Goal: Check status: Check status

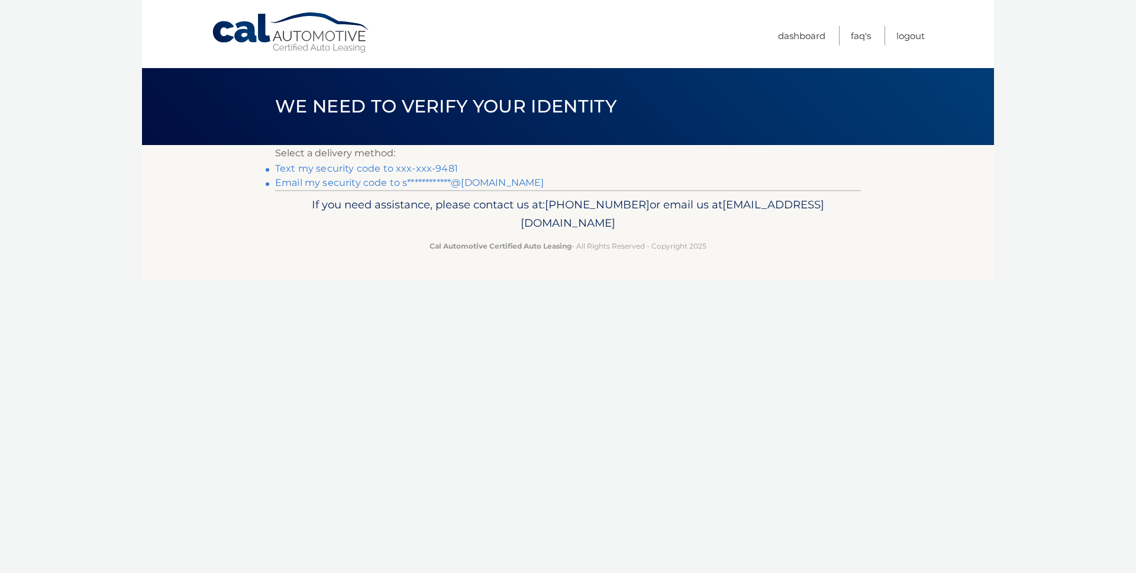
click at [446, 166] on link "Text my security code to xxx-xxx-9481" at bounding box center [366, 168] width 183 height 11
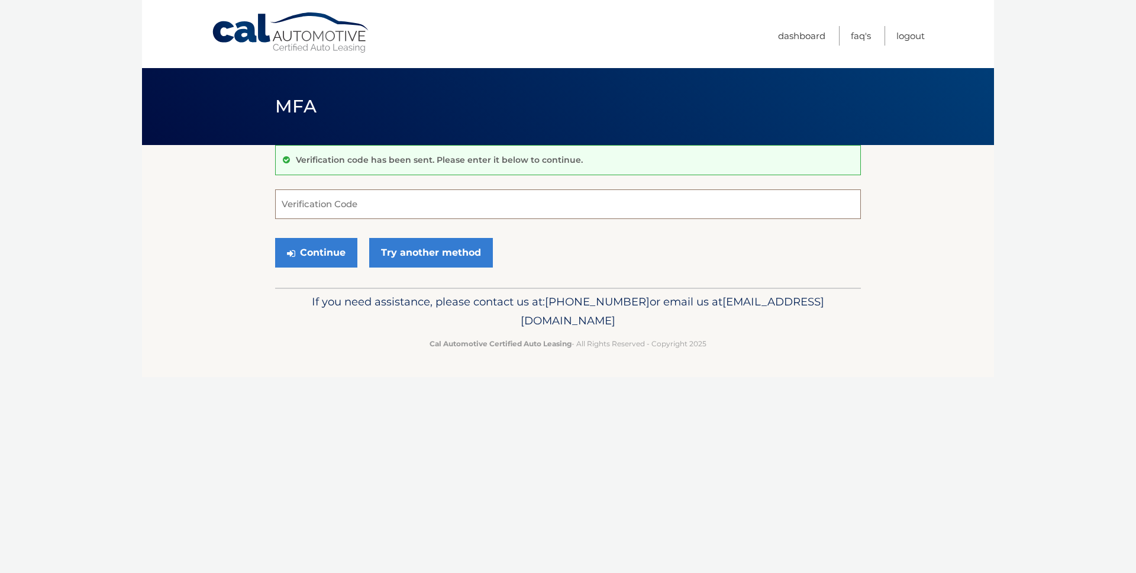
click at [379, 207] on input "Verification Code" at bounding box center [568, 204] width 586 height 30
type input "889381"
click at [306, 250] on button "Continue" at bounding box center [316, 253] width 82 height 30
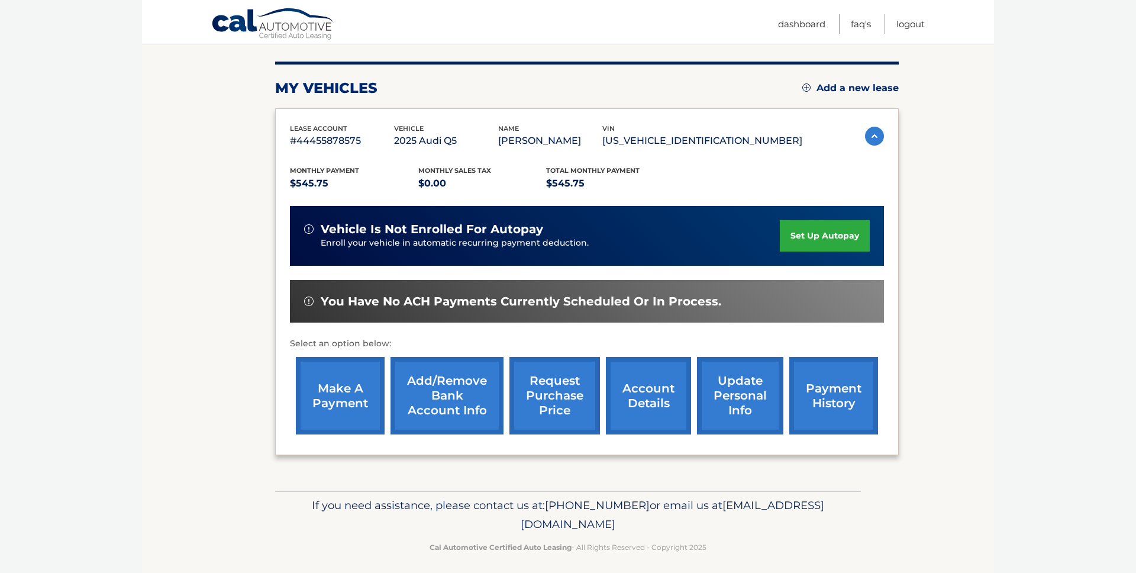
scroll to position [144, 0]
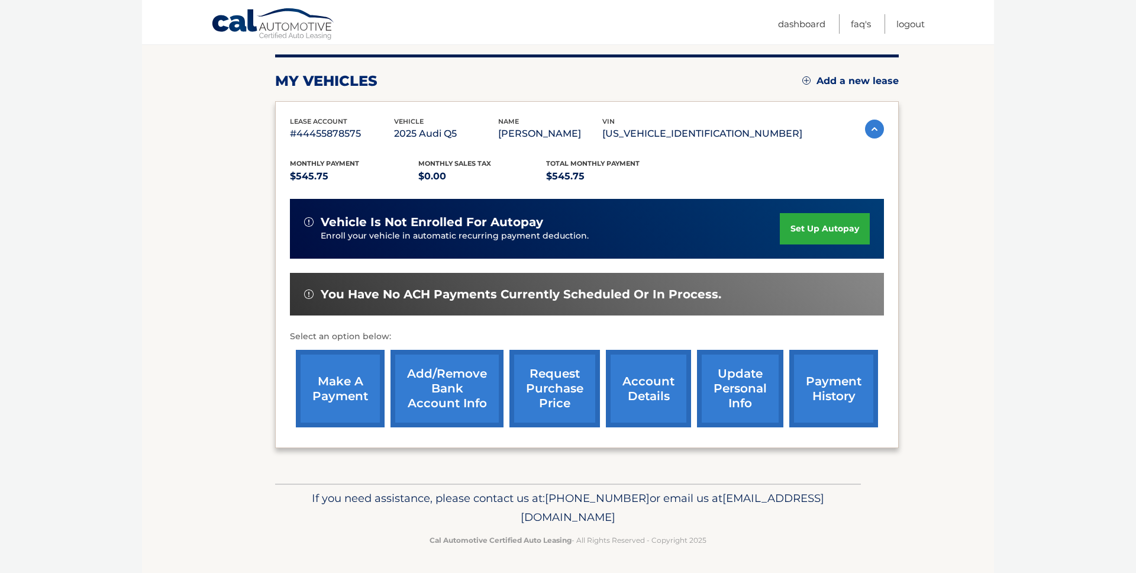
click at [848, 388] on link "payment history" at bounding box center [833, 389] width 89 height 78
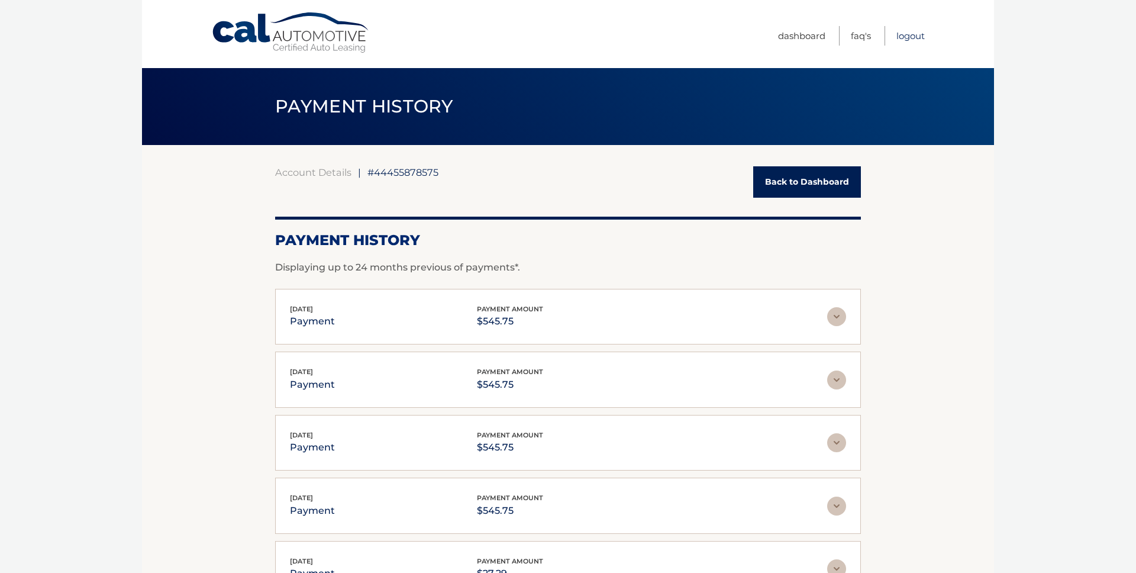
click at [907, 34] on link "Logout" at bounding box center [911, 36] width 28 height 20
